Goal: Check status: Check status

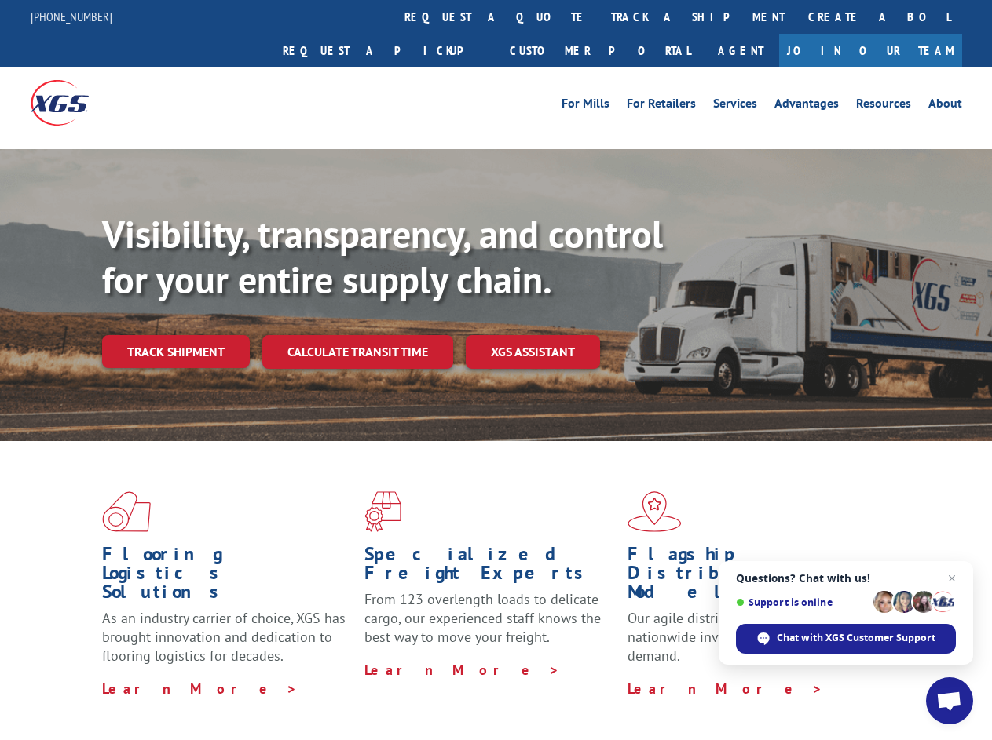
click at [495, 370] on div "Visibility, transparency, and control for your entire supply chain. Track shipm…" at bounding box center [547, 321] width 890 height 219
click at [599, 16] on link "track a shipment" at bounding box center [697, 17] width 197 height 34
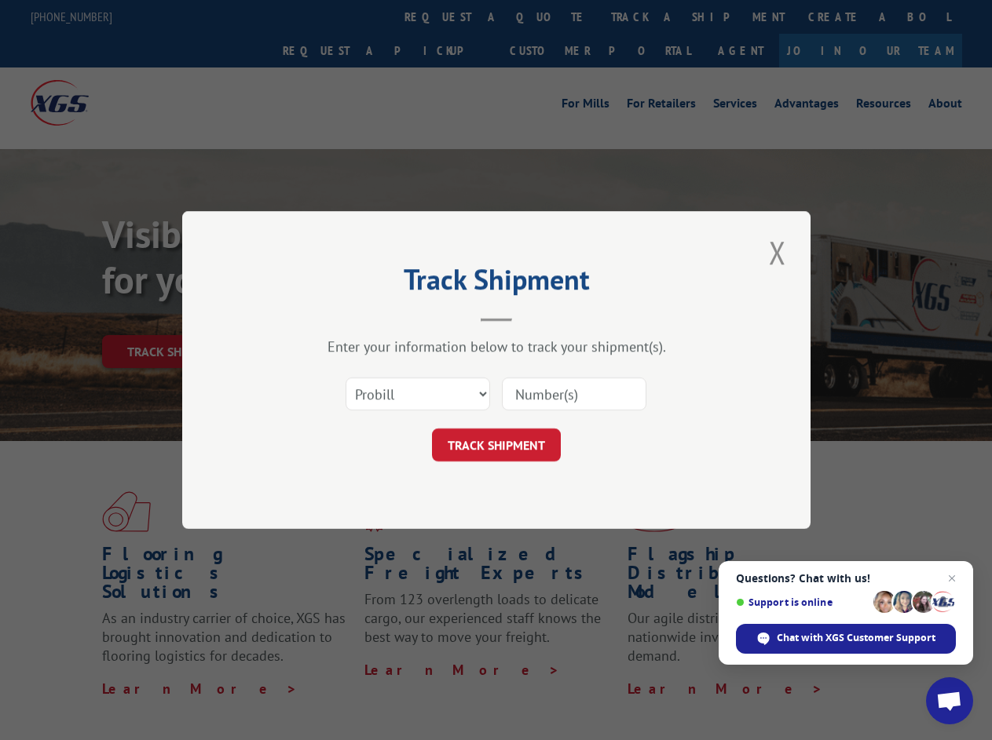
click at [548, 16] on div "Track Shipment Enter your information below to track your shipment(s). Select c…" at bounding box center [496, 370] width 992 height 740
click at [646, 16] on div "Track Shipment Enter your information below to track your shipment(s). Select c…" at bounding box center [496, 370] width 992 height 740
click at [175, 317] on div "Track Shipment Enter your information below to track your shipment(s). Select c…" at bounding box center [496, 370] width 992 height 740
click at [356, 317] on header "Track Shipment" at bounding box center [496, 295] width 471 height 53
click at [533, 317] on header "Track Shipment" at bounding box center [496, 295] width 471 height 53
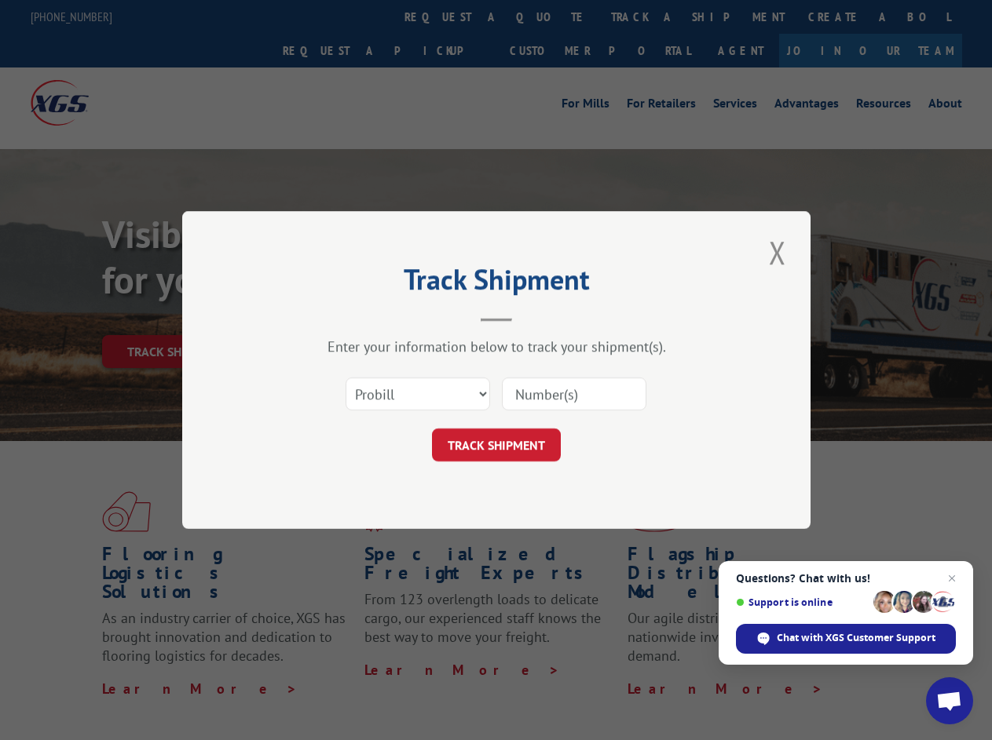
click at [949, 701] on span "Open chat" at bounding box center [949, 703] width 26 height 22
